Goal: Task Accomplishment & Management: Manage account settings

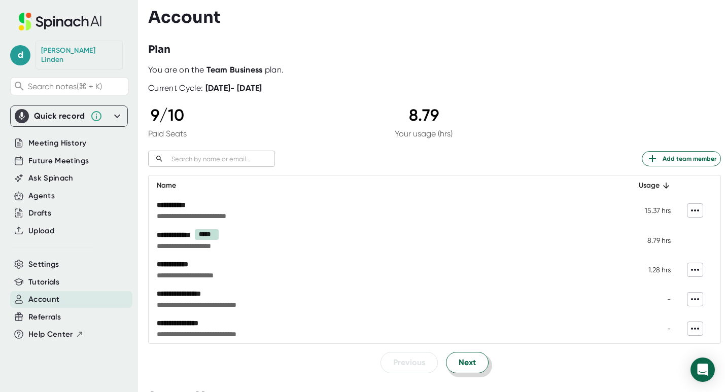
click at [470, 359] on span "Next" at bounding box center [467, 363] width 17 height 12
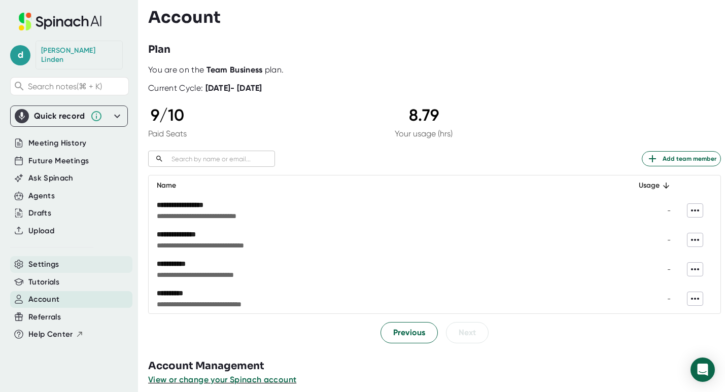
click at [58, 259] on span "Settings" at bounding box center [43, 265] width 31 height 12
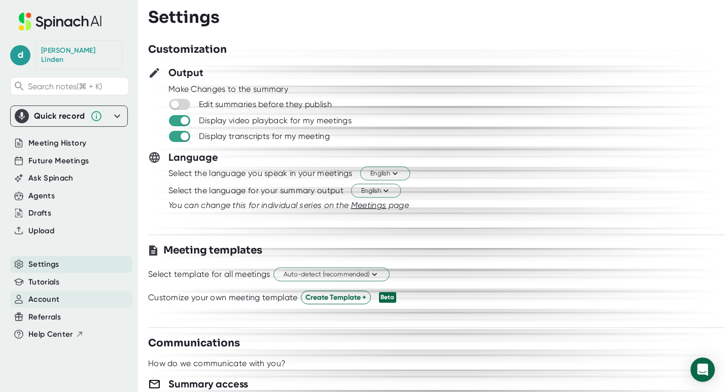
click at [62, 296] on div "Account" at bounding box center [71, 299] width 122 height 17
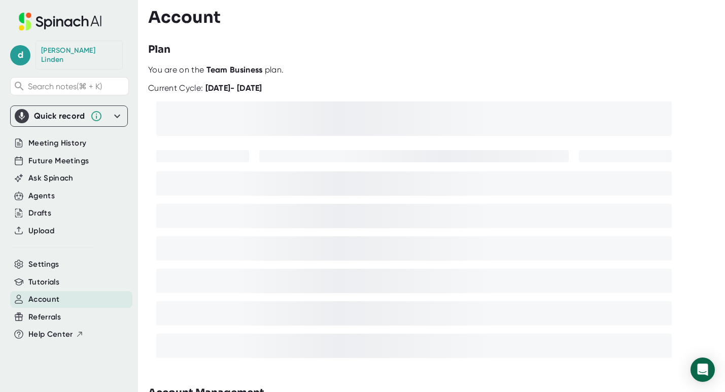
scroll to position [36, 0]
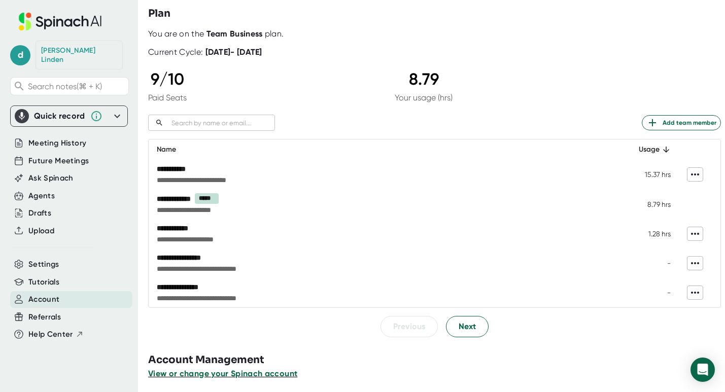
click at [273, 374] on span "View or change your Spinach account" at bounding box center [222, 374] width 149 height 10
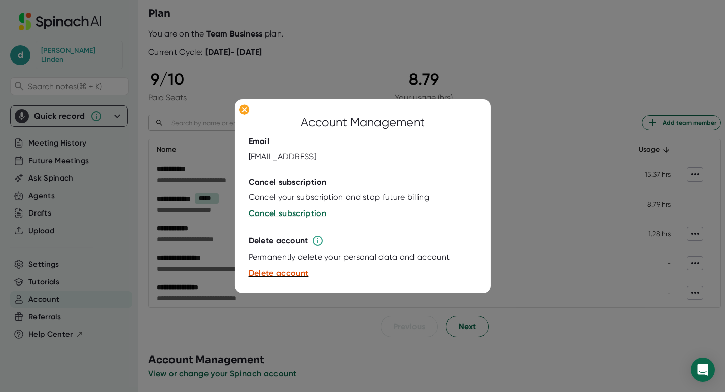
click at [144, 342] on div at bounding box center [362, 196] width 725 height 392
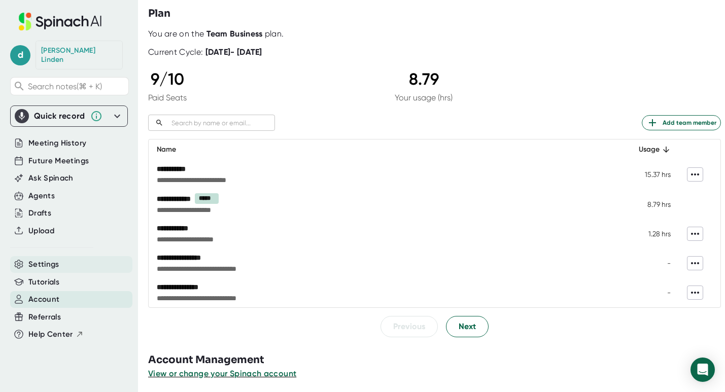
click at [52, 259] on span "Settings" at bounding box center [43, 265] width 31 height 12
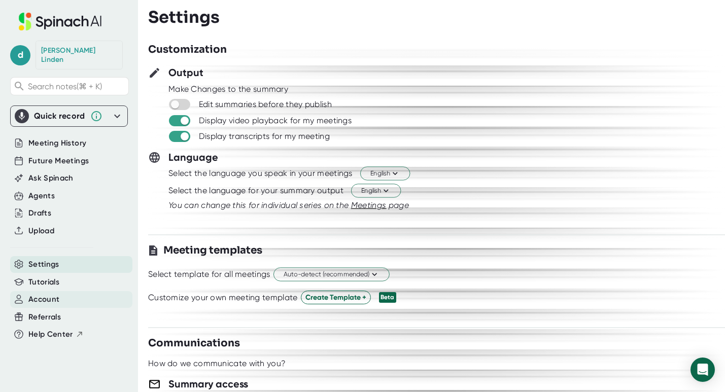
click at [42, 294] on span "Account" at bounding box center [43, 300] width 31 height 12
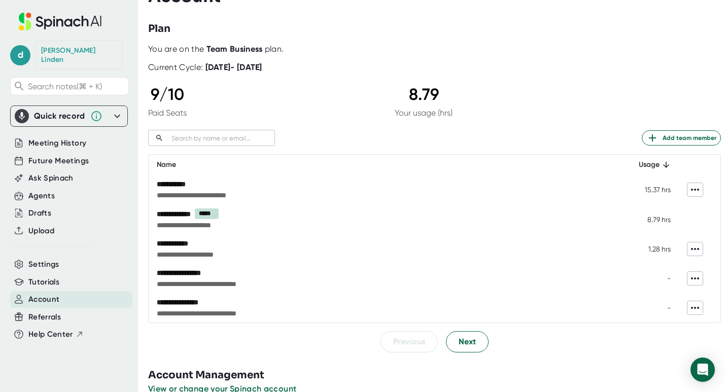
scroll to position [40, 0]
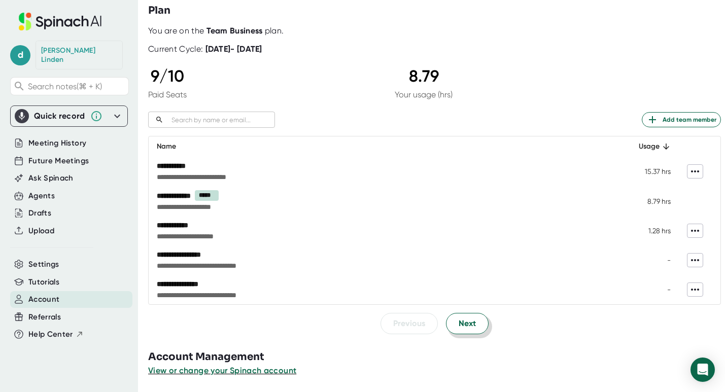
click at [464, 325] on span "Next" at bounding box center [467, 324] width 17 height 12
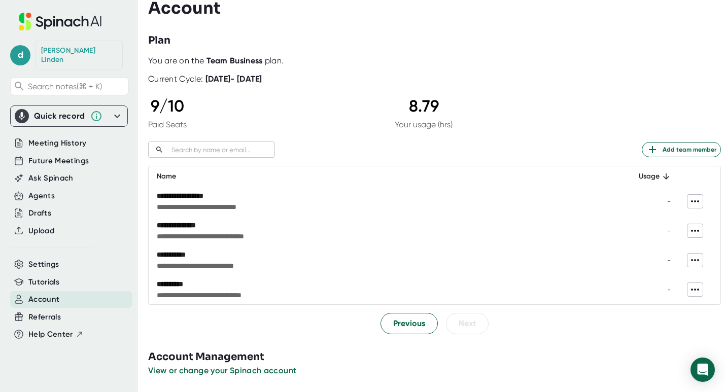
scroll to position [10, 0]
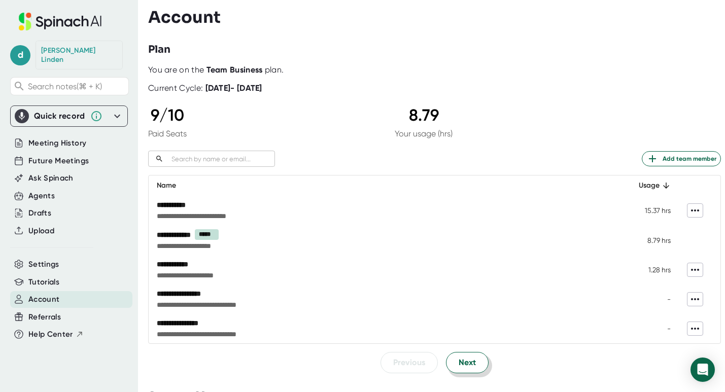
click at [468, 367] on span "Next" at bounding box center [467, 363] width 17 height 12
